Goal: Task Accomplishment & Management: Complete application form

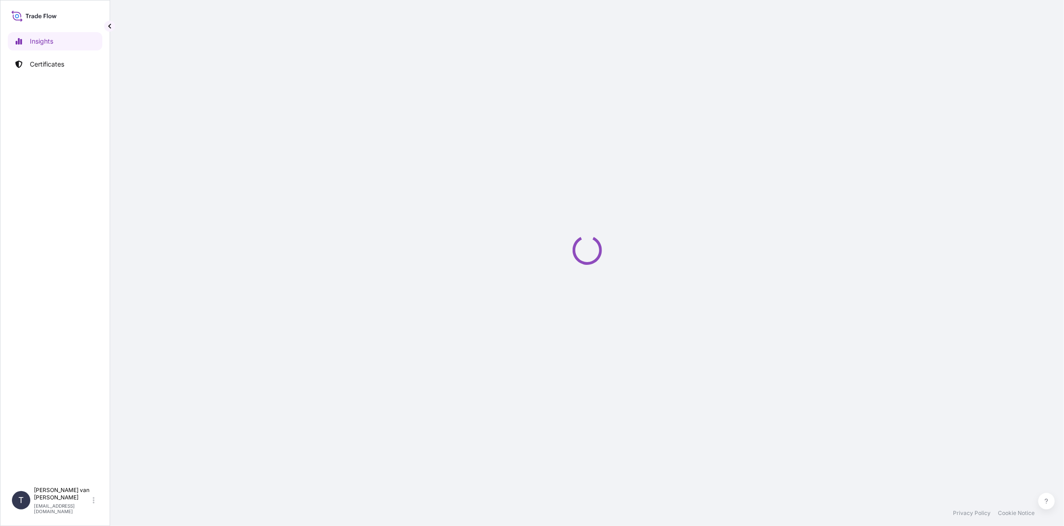
select select "2025"
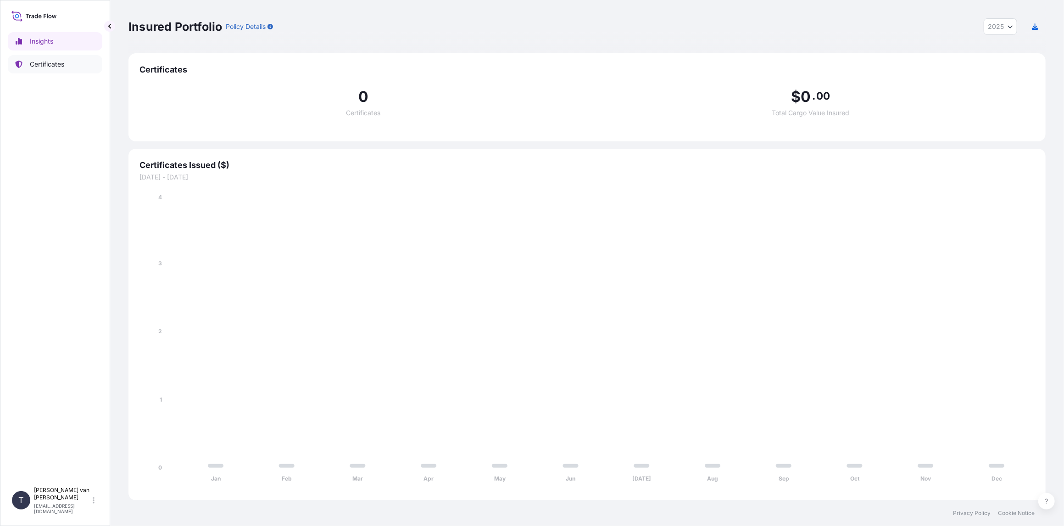
click at [35, 65] on p "Certificates" at bounding box center [47, 64] width 34 height 9
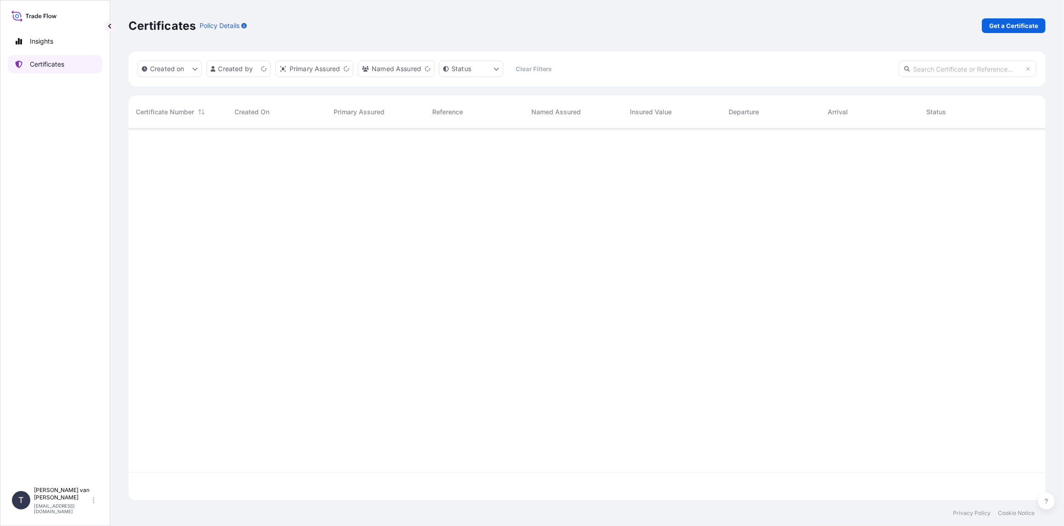
scroll to position [370, 910]
click at [1007, 28] on p "Get a Certificate" at bounding box center [1013, 25] width 49 height 9
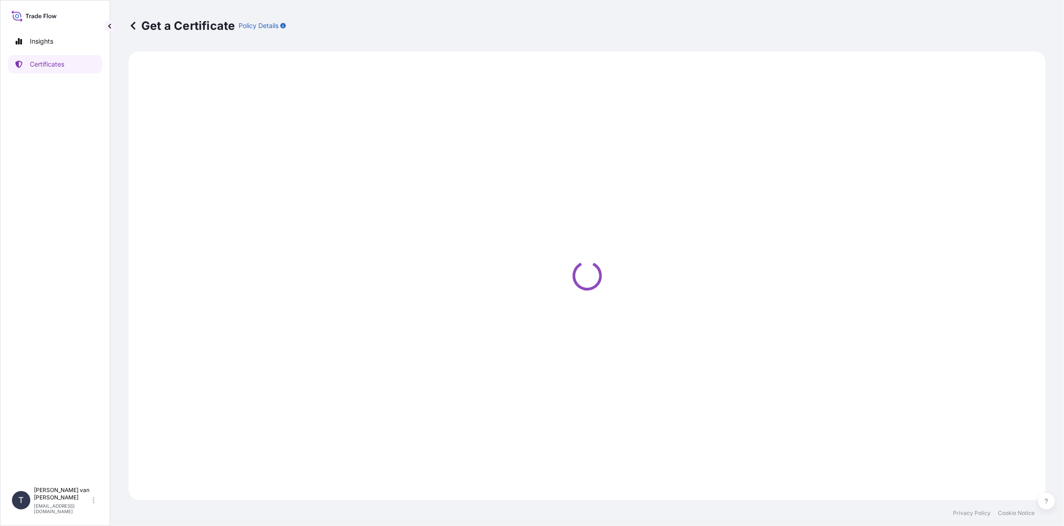
select select "Sea"
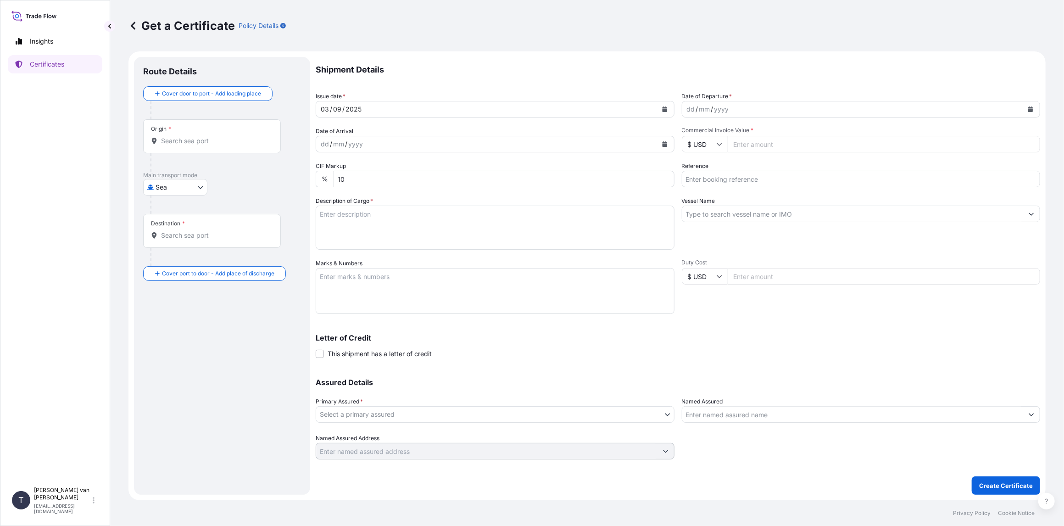
click at [1031, 106] on icon "Calendar" at bounding box center [1031, 109] width 6 height 6
click at [700, 137] on icon "Previous" at bounding box center [701, 136] width 6 height 6
click at [730, 221] on div "20" at bounding box center [732, 221] width 17 height 17
click at [764, 145] on input "Commercial Invoice Value *" at bounding box center [884, 144] width 313 height 17
type input "24000"
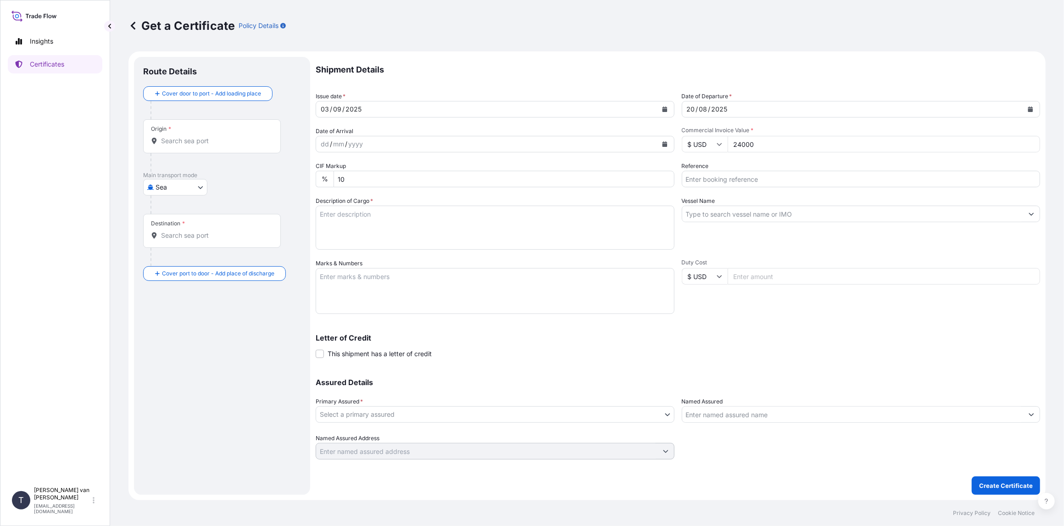
click at [705, 188] on div "Shipment Details Issue date * [DATE] Date of Departure * [DATE] Date of Arrival…" at bounding box center [678, 258] width 724 height 402
click at [705, 183] on input "Reference" at bounding box center [861, 179] width 359 height 17
type input "86557874"
click at [718, 217] on input "Vessel Name" at bounding box center [852, 214] width 341 height 17
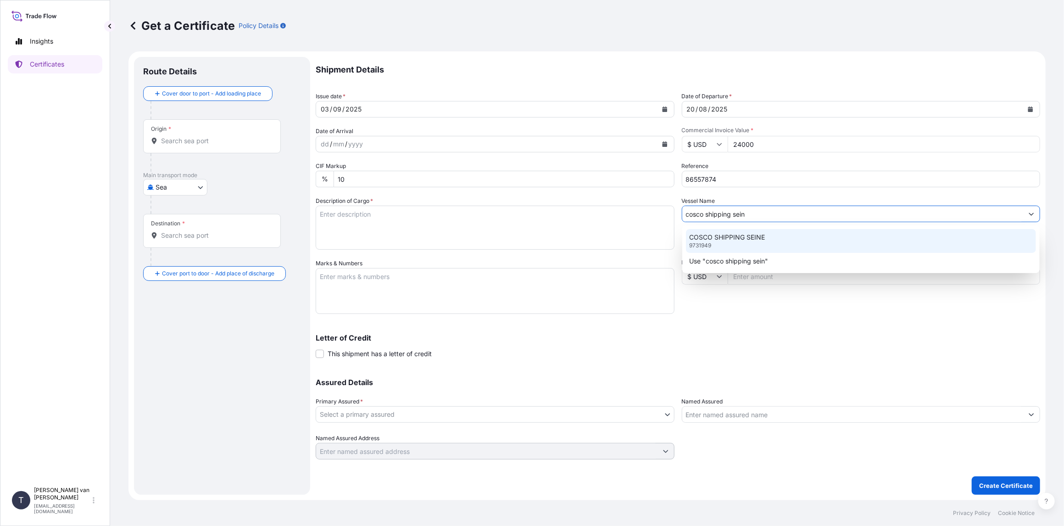
click at [726, 241] on p "COSCO SHIPPING SEINE" at bounding box center [728, 237] width 76 height 9
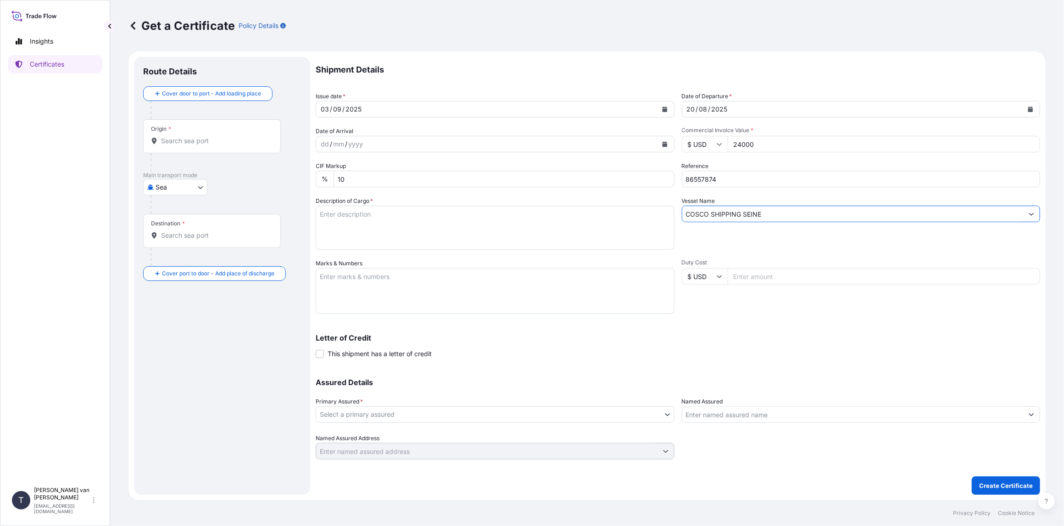
type input "COSCO SHIPPING SEINE"
click at [326, 215] on textarea "Description of Cargo *" at bounding box center [495, 228] width 359 height 44
click at [366, 207] on textarea "1x 40ft container containing: 1000 bags x 25 kg Merizet 100 = 25.000 kg" at bounding box center [495, 228] width 359 height 44
drag, startPoint x: 370, startPoint y: 212, endPoint x: 296, endPoint y: 212, distance: 73.9
click at [296, 212] on form "Route Details Cover door to port - Add loading place Place of loading Road / [G…" at bounding box center [586, 275] width 917 height 449
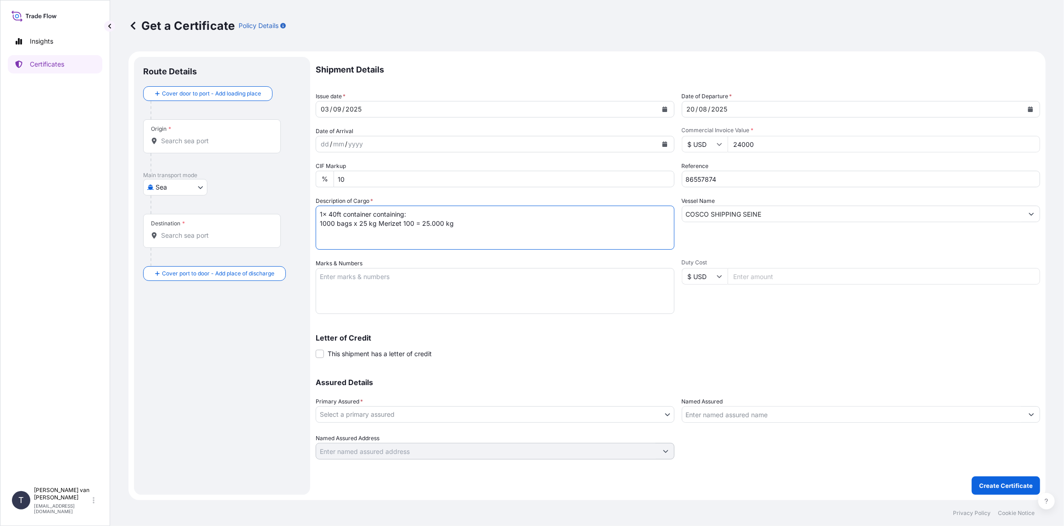
type textarea "1x 40ft container containing: 1000 bags x 25 kg Merizet 100 = 25.000 kg"
click at [333, 278] on textarea "Marks & Numbers" at bounding box center [495, 291] width 359 height 46
paste textarea "1x 40ft container"
type textarea "1x 40ft container: CONTAINER: SEAL: FANU3384040 00101704 DO: 86557874 SO: 25745…"
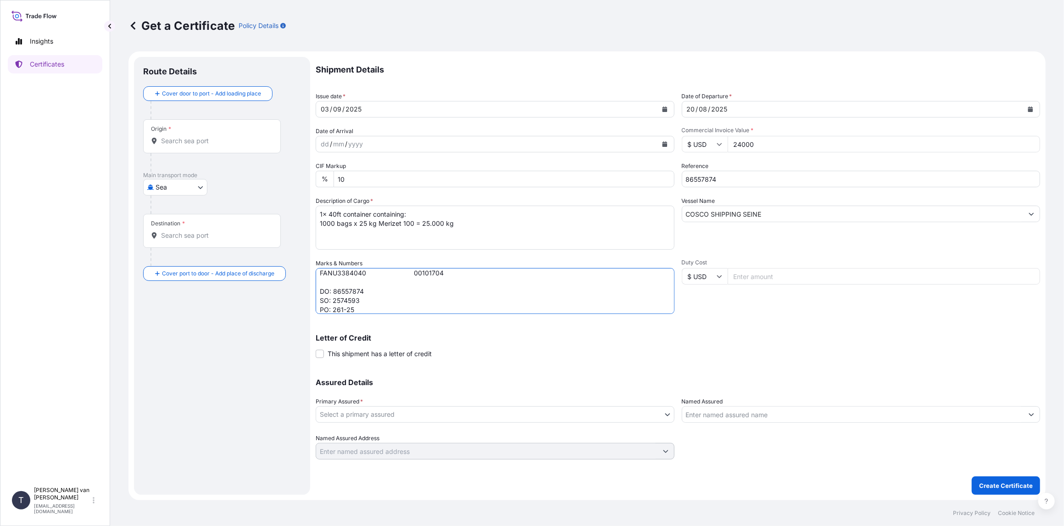
click at [331, 412] on body "Insights Certificates T [PERSON_NAME] van t Hoenderdaal [EMAIL_ADDRESS][DOMAIN_…" at bounding box center [532, 263] width 1064 height 526
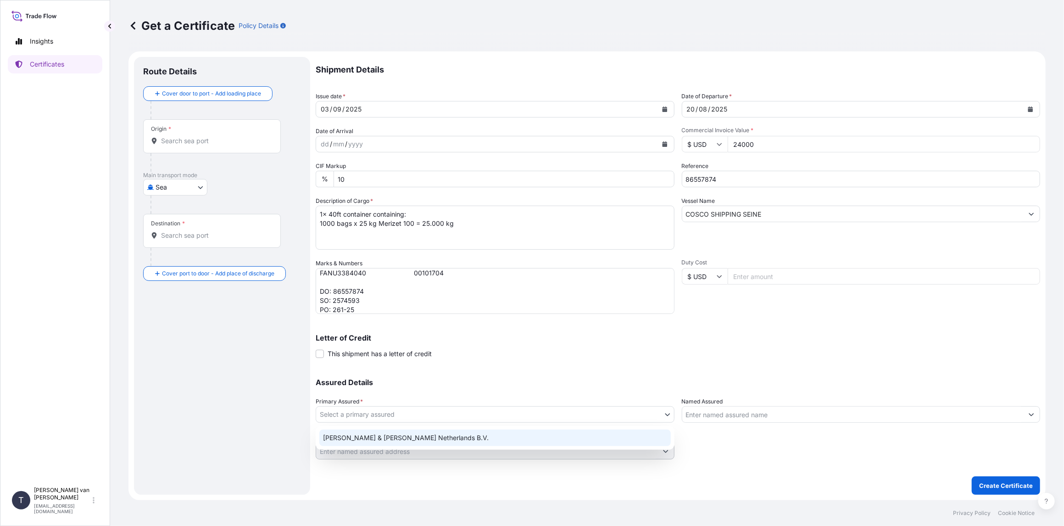
click at [341, 433] on div "[PERSON_NAME] & [PERSON_NAME] Netherlands B.V." at bounding box center [494, 437] width 351 height 17
select select "31666"
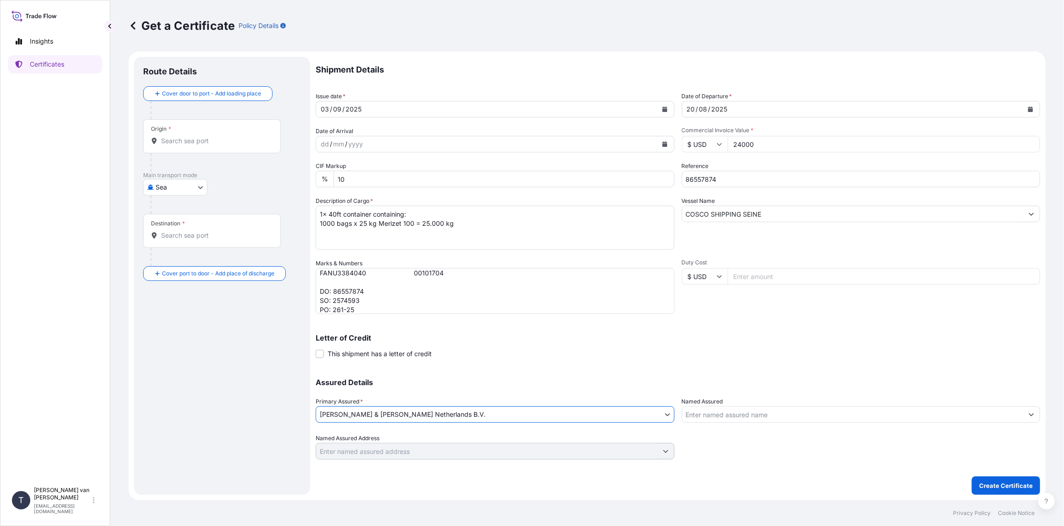
click at [208, 143] on input "Origin *" at bounding box center [215, 140] width 108 height 9
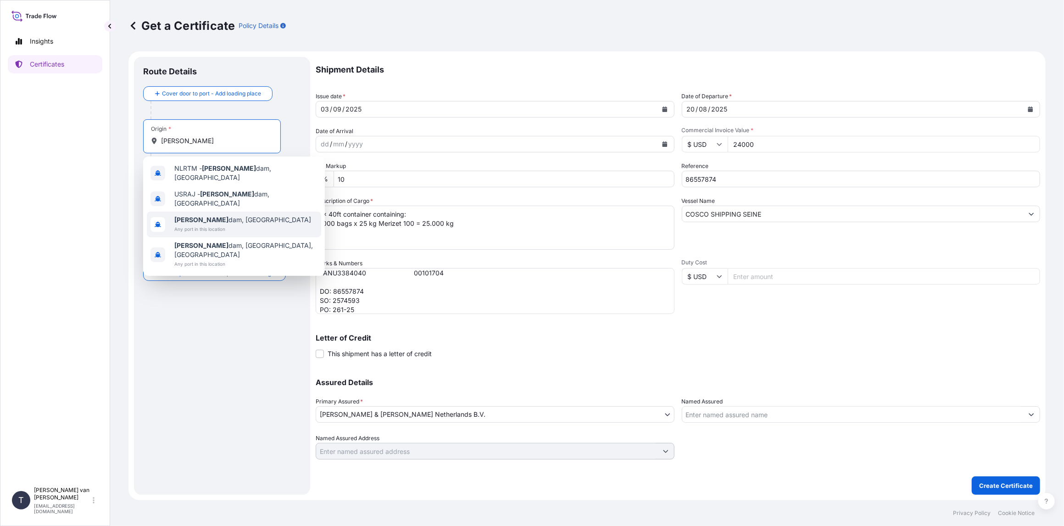
click at [200, 215] on span "[PERSON_NAME] dam, [GEOGRAPHIC_DATA]" at bounding box center [242, 219] width 137 height 9
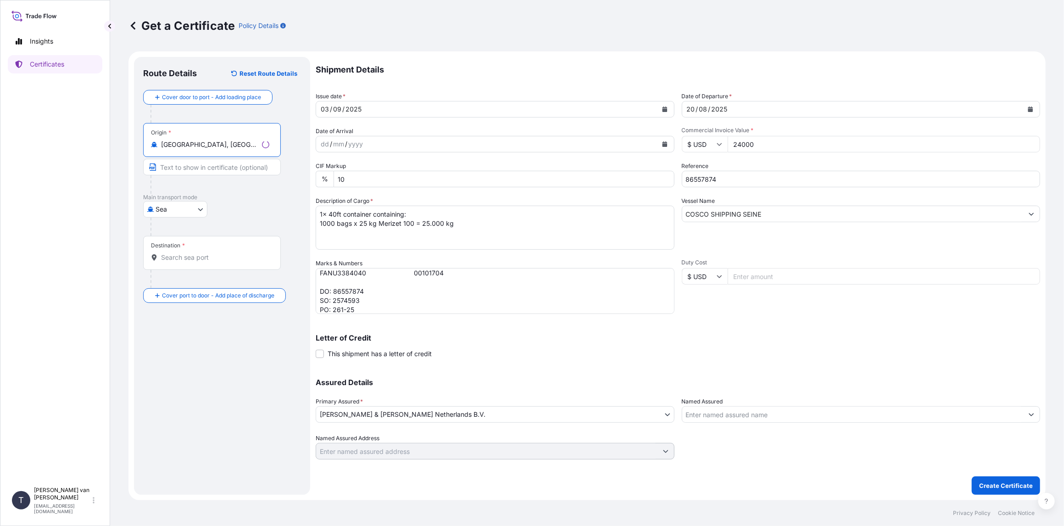
type input "[GEOGRAPHIC_DATA], [GEOGRAPHIC_DATA]"
click at [186, 255] on input "Destination *" at bounding box center [215, 257] width 108 height 9
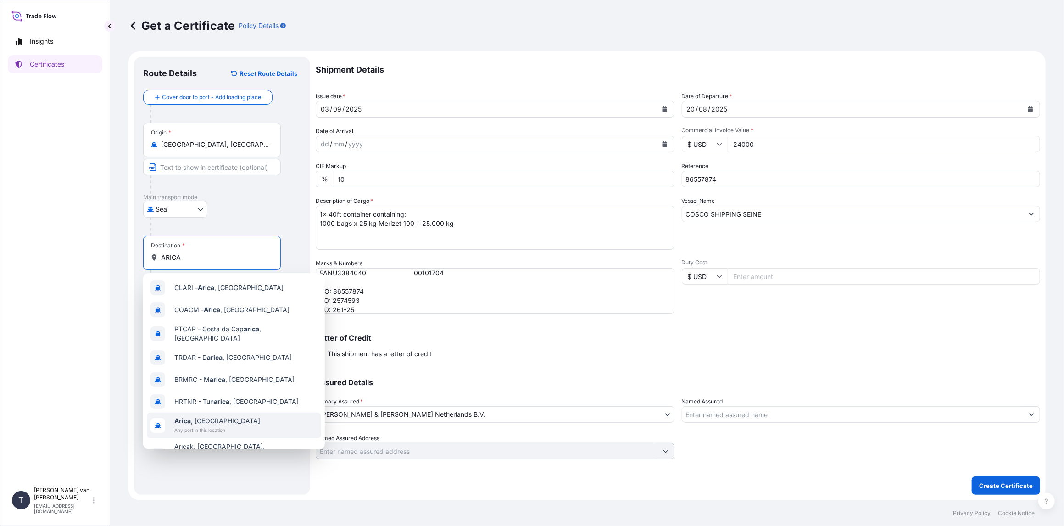
click at [210, 422] on div "[PERSON_NAME] , [GEOGRAPHIC_DATA] COACM - [GEOGRAPHIC_DATA] , [GEOGRAPHIC_DATA]…" at bounding box center [234, 361] width 182 height 176
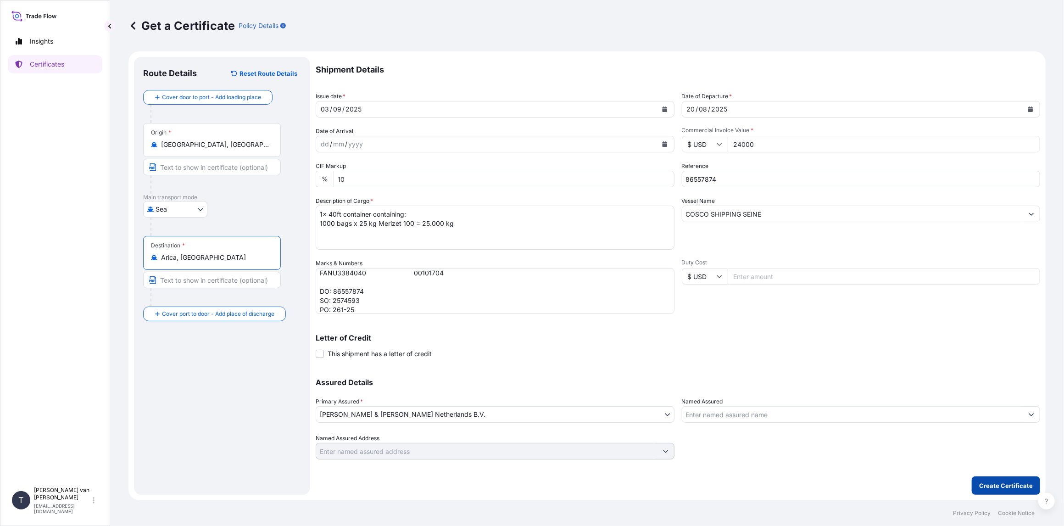
type input "Arica, [GEOGRAPHIC_DATA]"
click at [1008, 485] on p "Create Certificate" at bounding box center [1006, 485] width 54 height 9
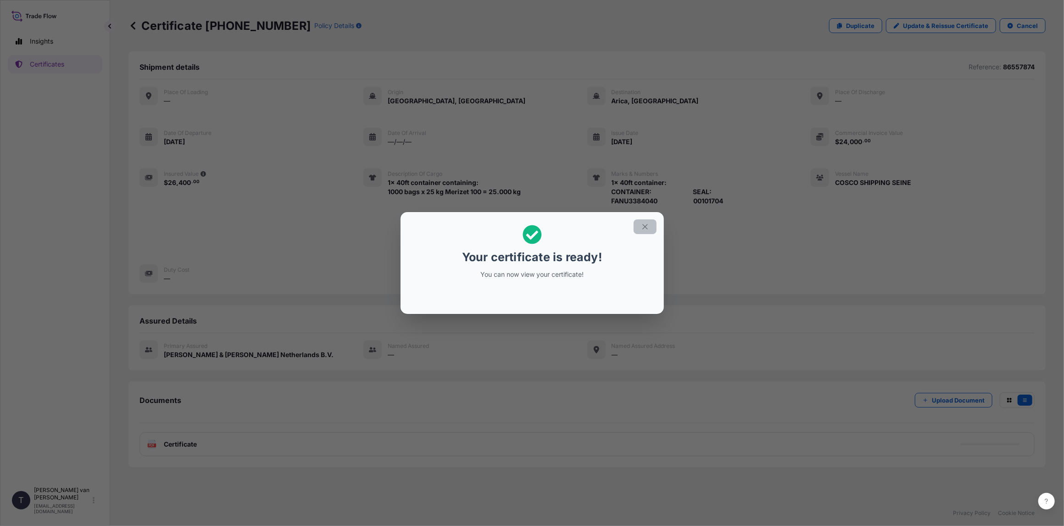
click at [647, 225] on icon "button" at bounding box center [644, 226] width 5 height 5
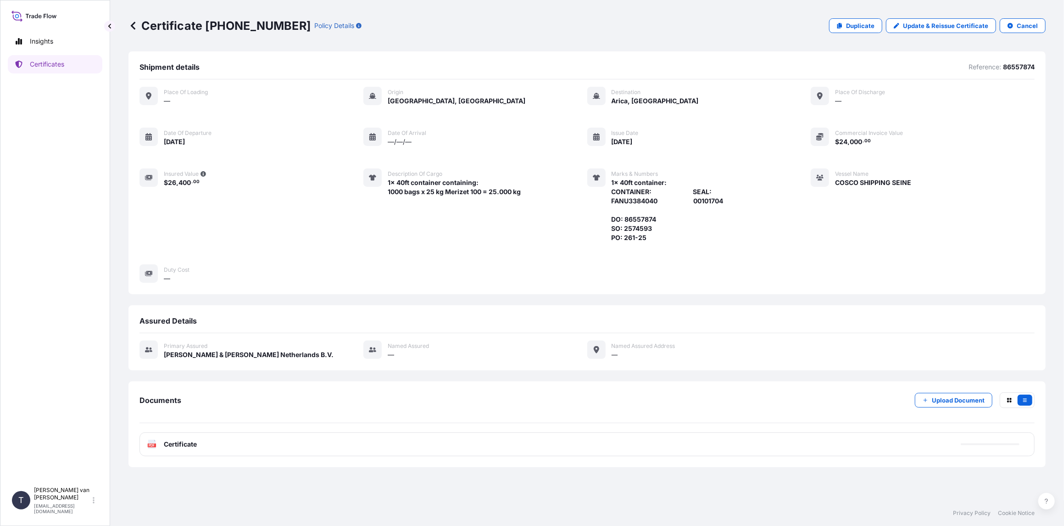
click at [176, 442] on span "Certificate" at bounding box center [180, 444] width 33 height 9
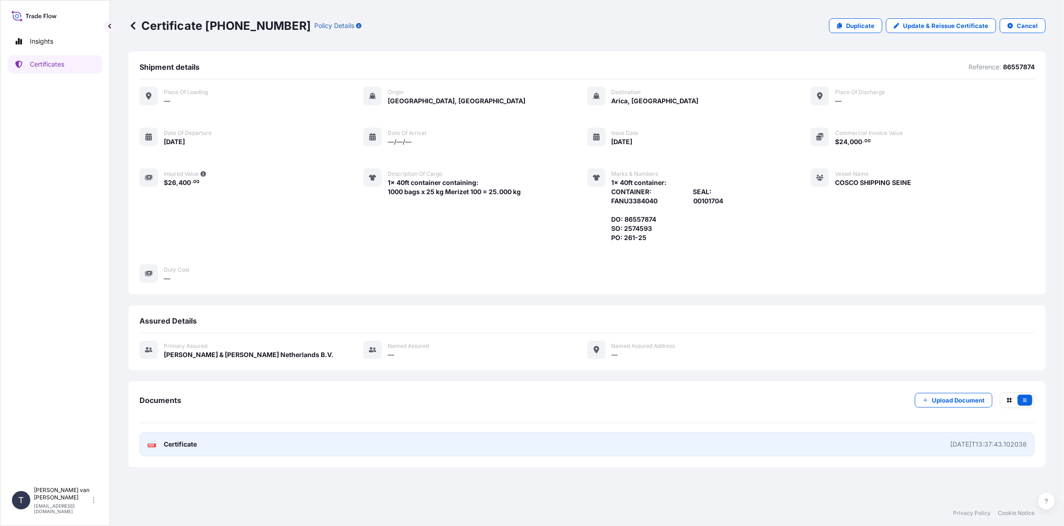
click at [178, 440] on span "Certificate" at bounding box center [180, 444] width 33 height 9
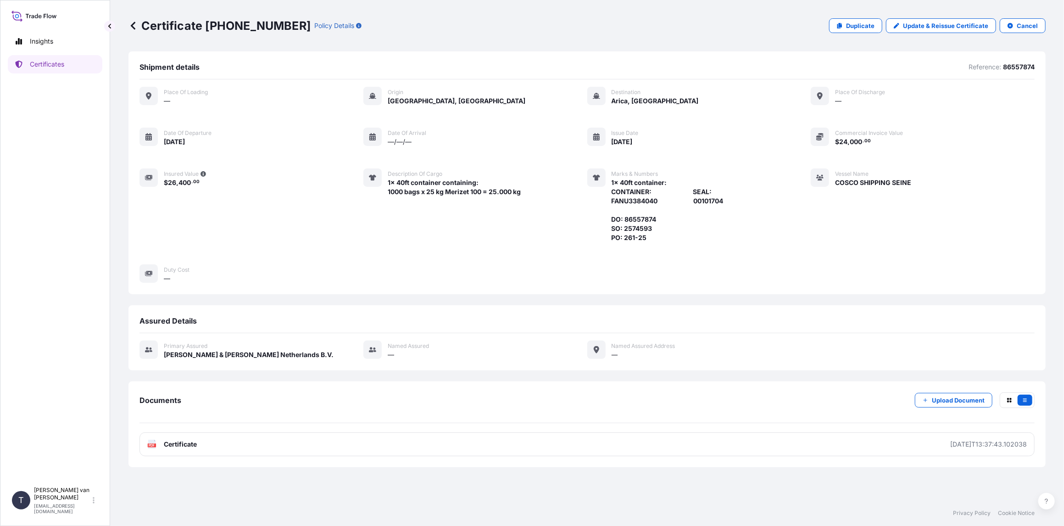
click at [267, 25] on p "Certificate [PHONE_NUMBER]" at bounding box center [219, 25] width 182 height 15
drag, startPoint x: 277, startPoint y: 27, endPoint x: 206, endPoint y: 21, distance: 71.8
click at [206, 21] on p "Certificate [PHONE_NUMBER]" at bounding box center [219, 25] width 182 height 15
copy p "[PHONE_NUMBER]"
